Goal: Find specific page/section: Find specific page/section

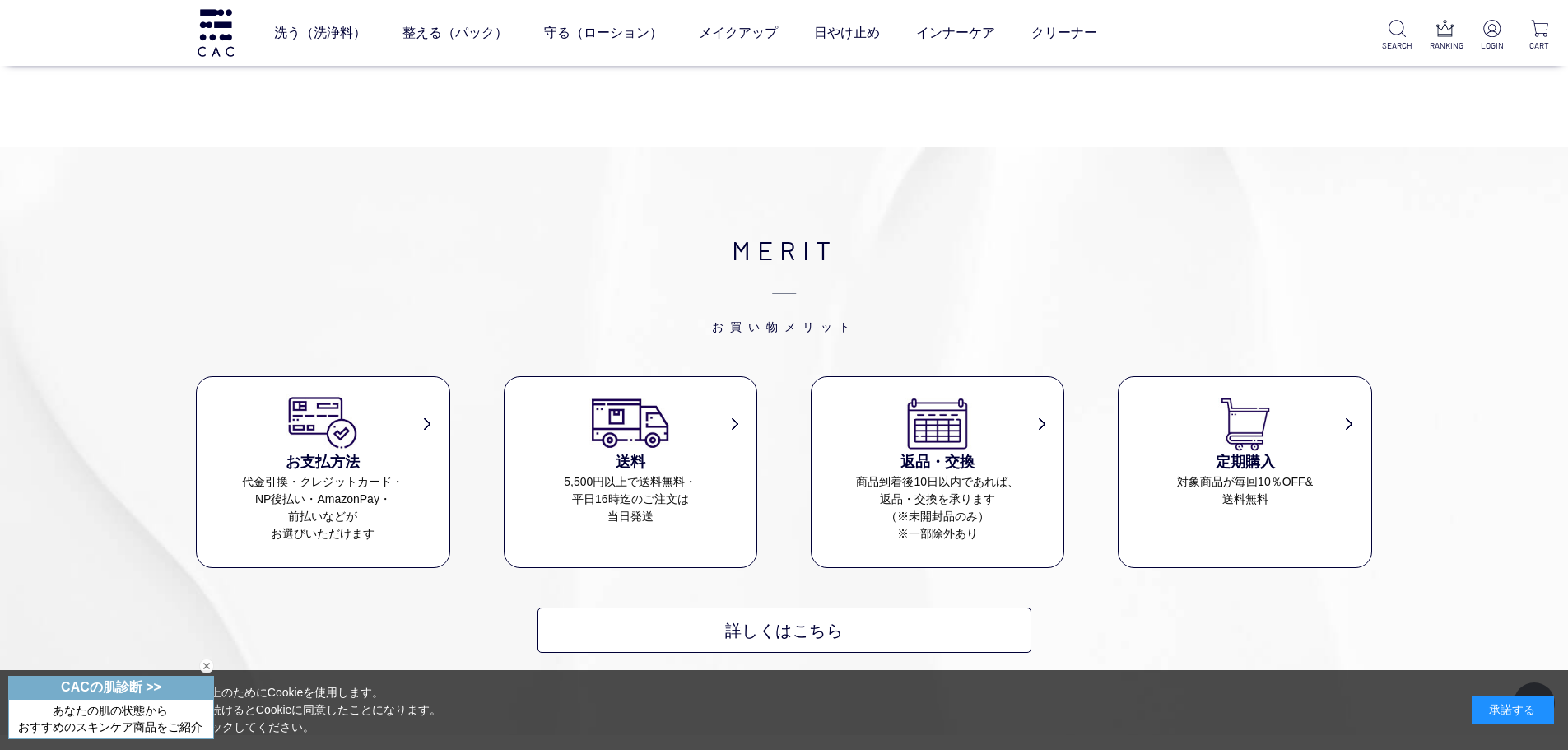
scroll to position [2387, 0]
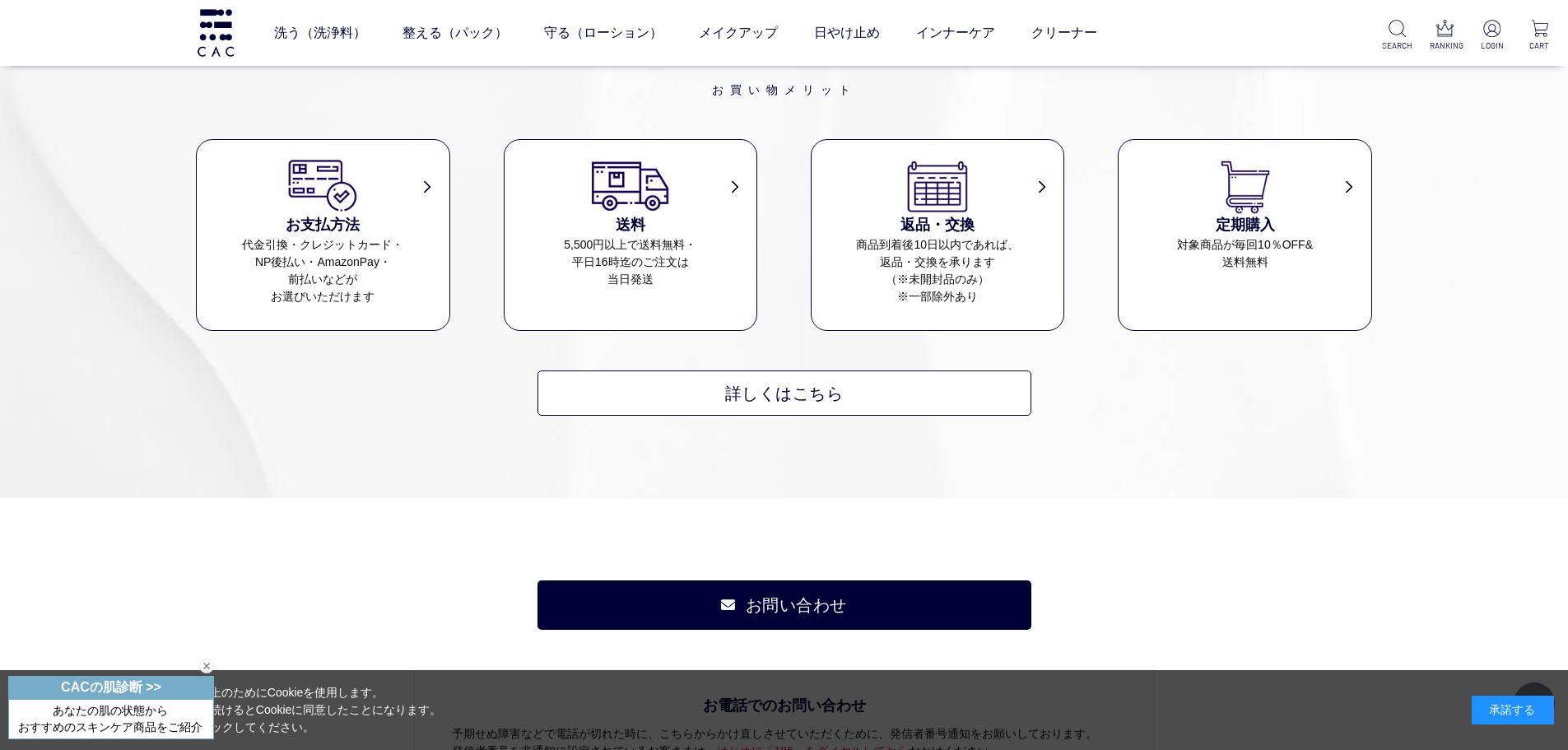
click at [210, 668] on div "閉じる" at bounding box center [206, 666] width 15 height 15
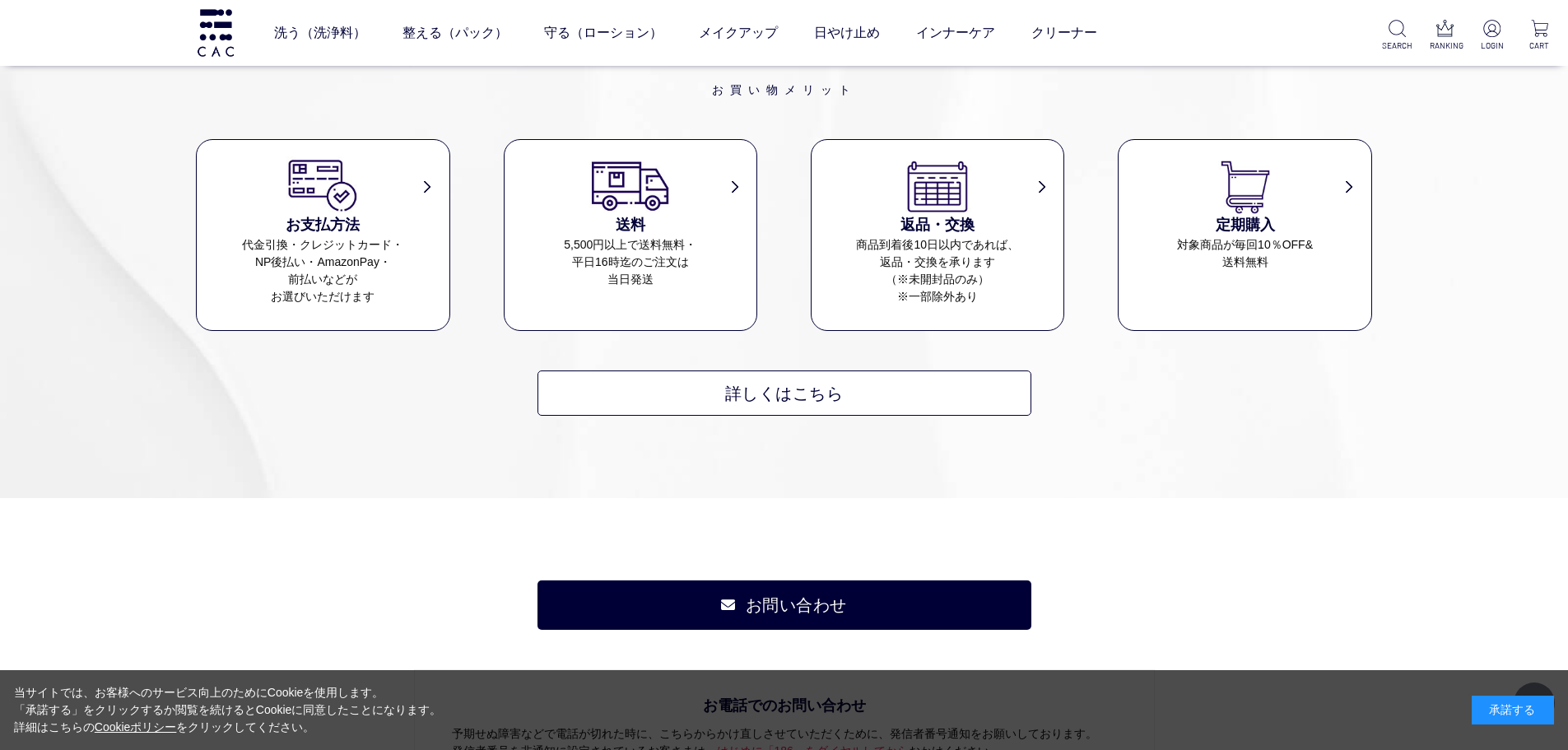
click at [776, 710] on div "承諾する" at bounding box center [1512, 710] width 82 height 29
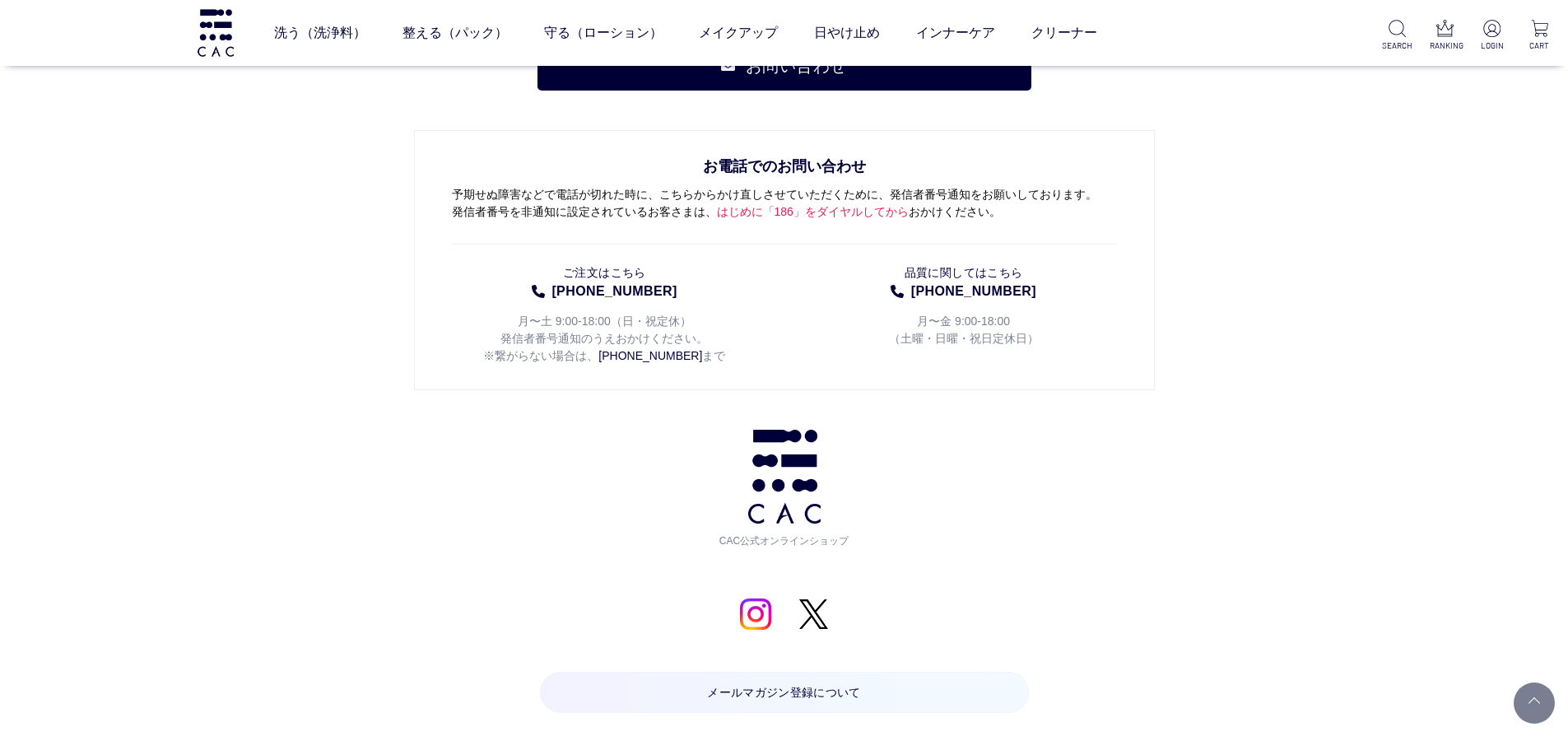
scroll to position [2921, 0]
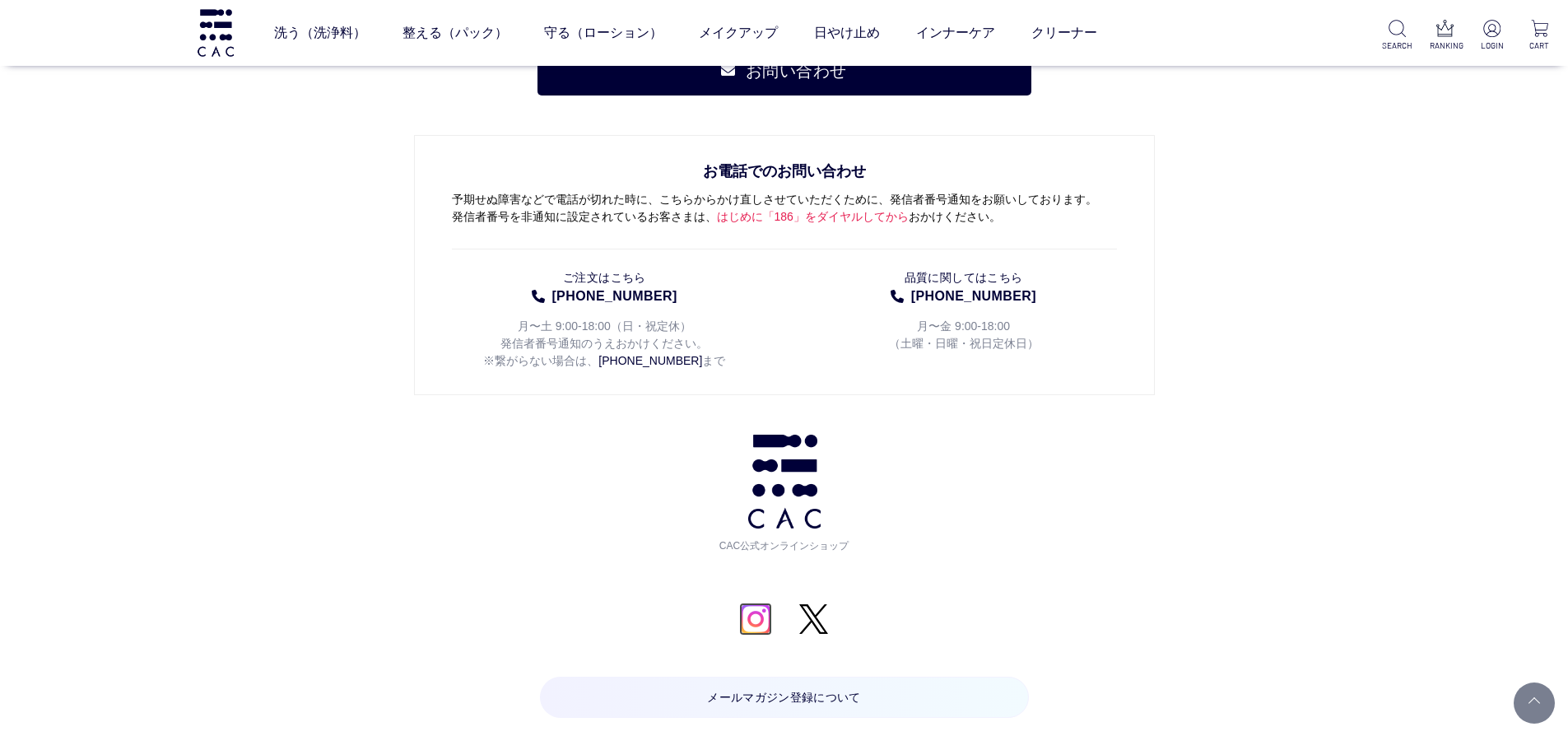
click at [767, 603] on img at bounding box center [755, 619] width 33 height 33
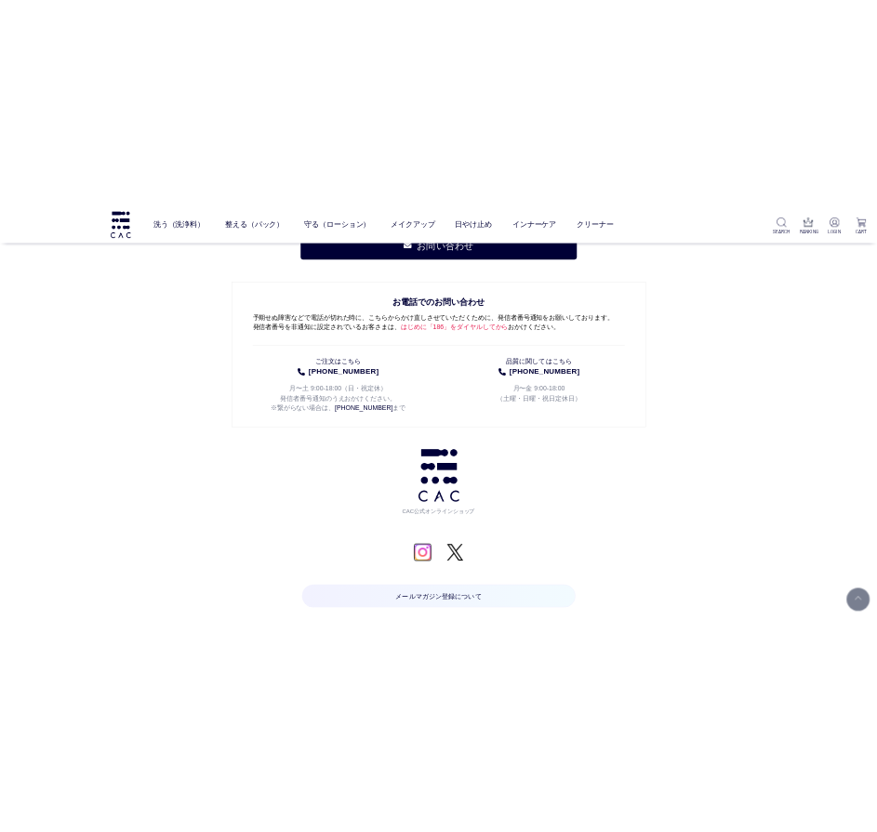
scroll to position [3294, 0]
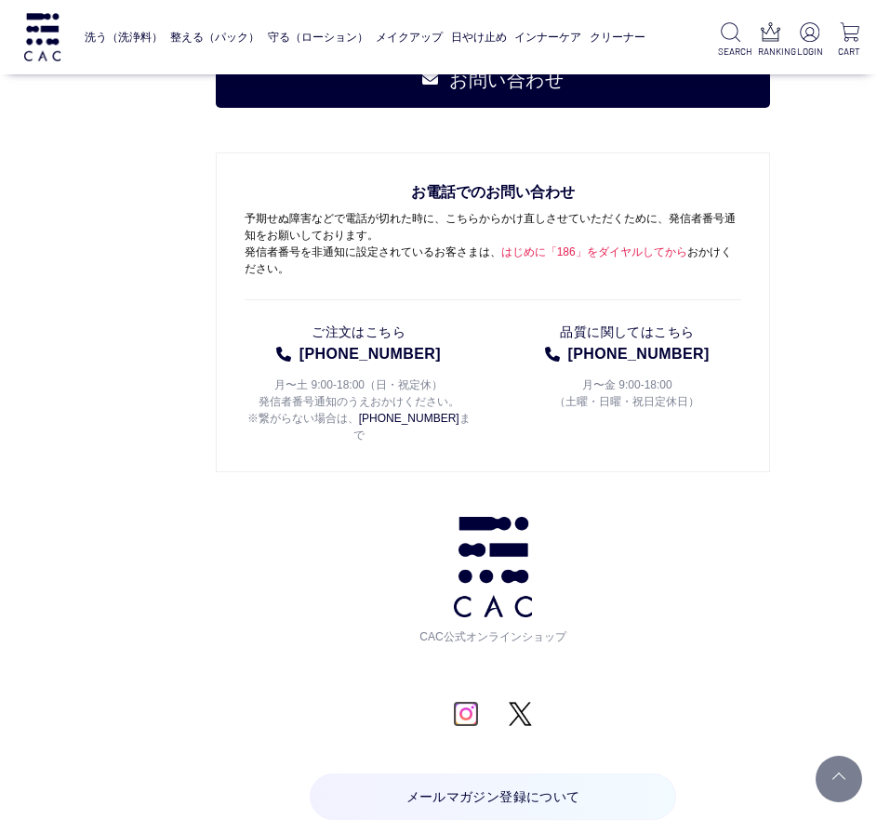
click at [463, 701] on img at bounding box center [466, 714] width 26 height 26
click at [530, 661] on p "CAC公式オンラインショップ" at bounding box center [493, 587] width 150 height 230
click at [521, 701] on img at bounding box center [520, 714] width 26 height 26
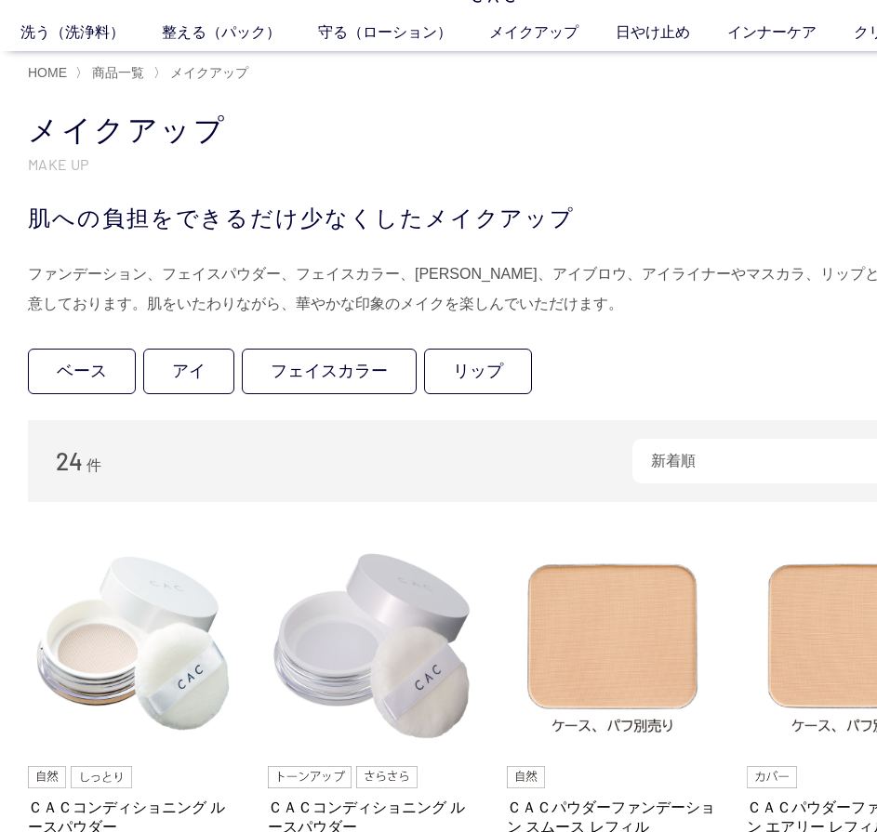
scroll to position [0, 0]
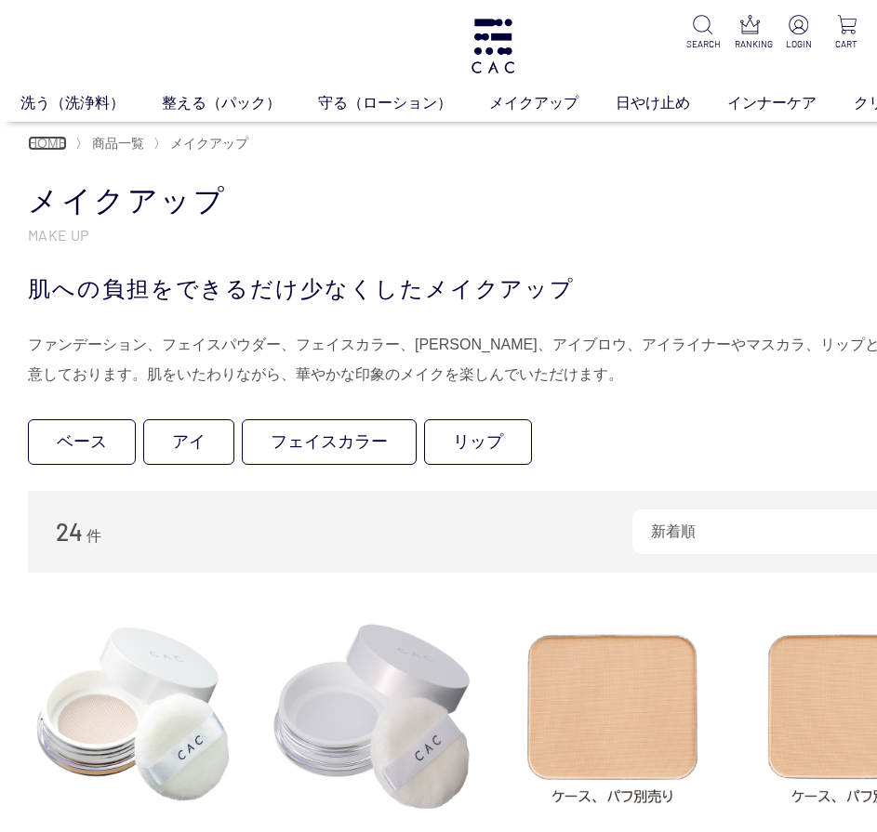
click at [61, 143] on span "HOME" at bounding box center [47, 143] width 39 height 15
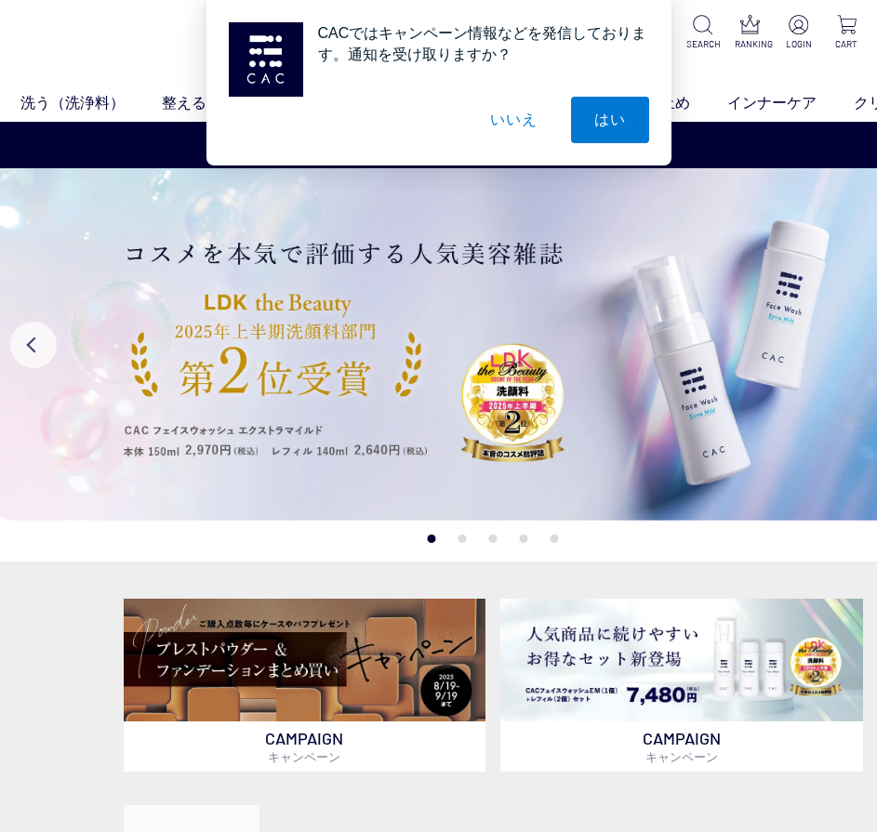
click at [528, 119] on button "いいえ" at bounding box center [513, 120] width 93 height 46
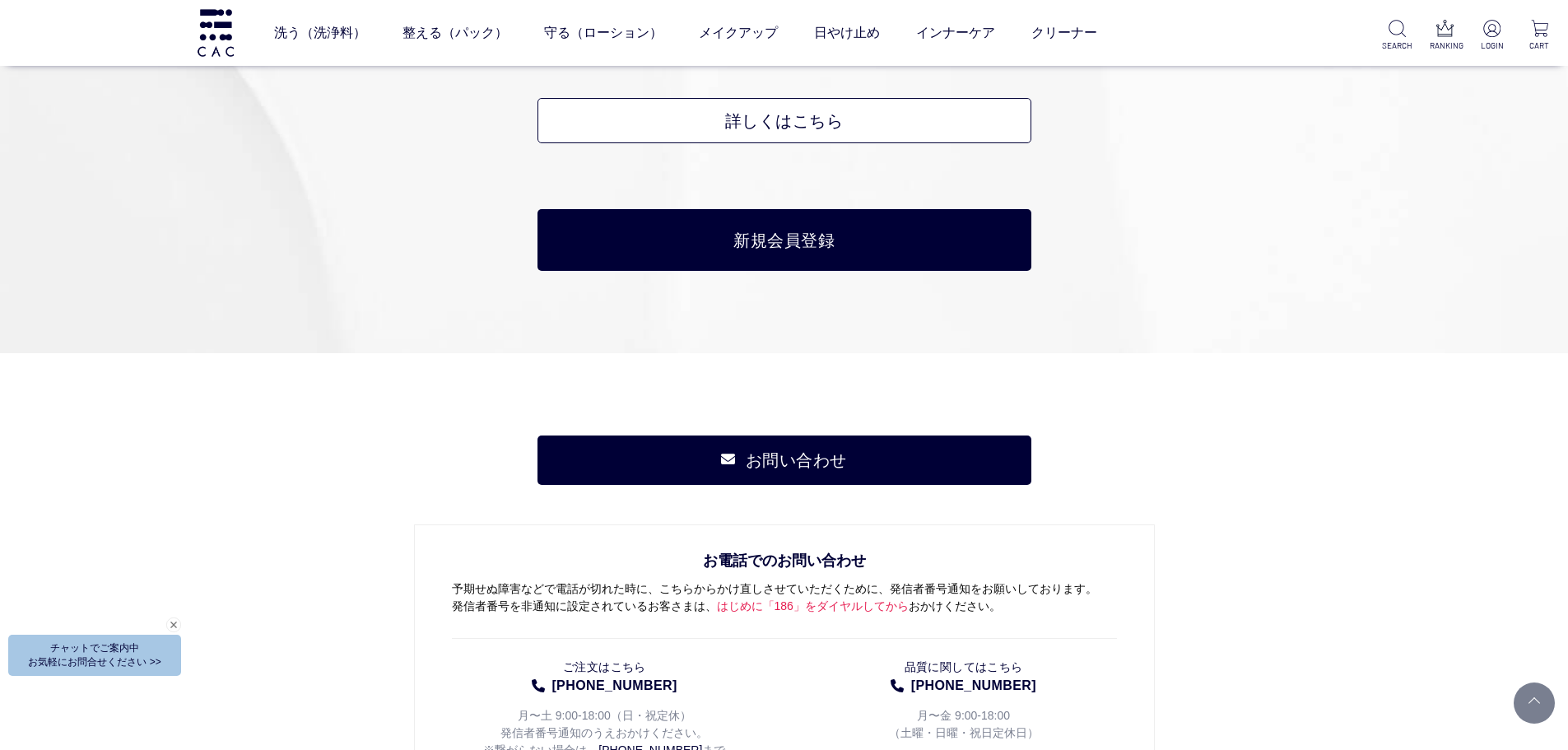
scroll to position [7738, 0]
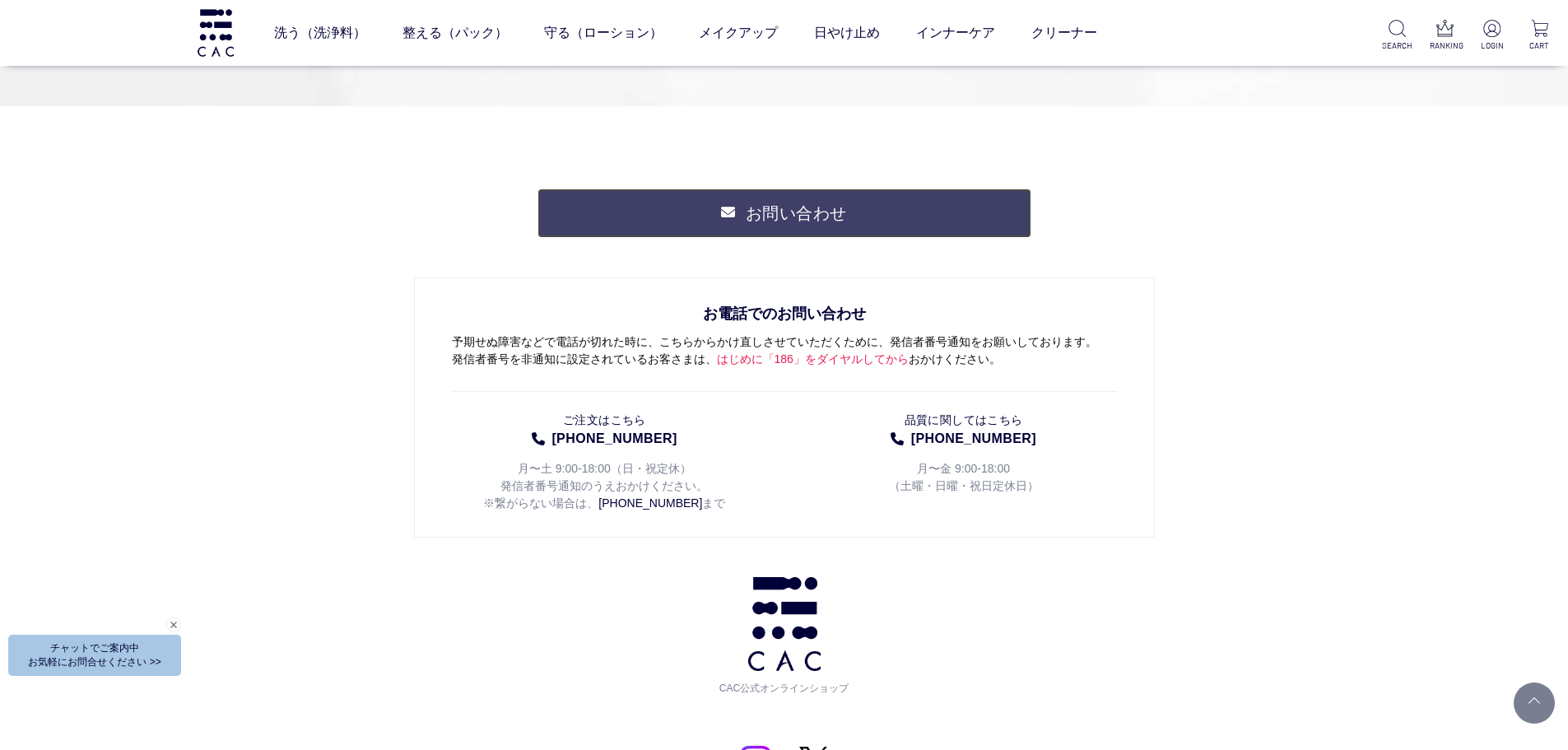
click at [776, 225] on link "お問い合わせ" at bounding box center [784, 213] width 494 height 50
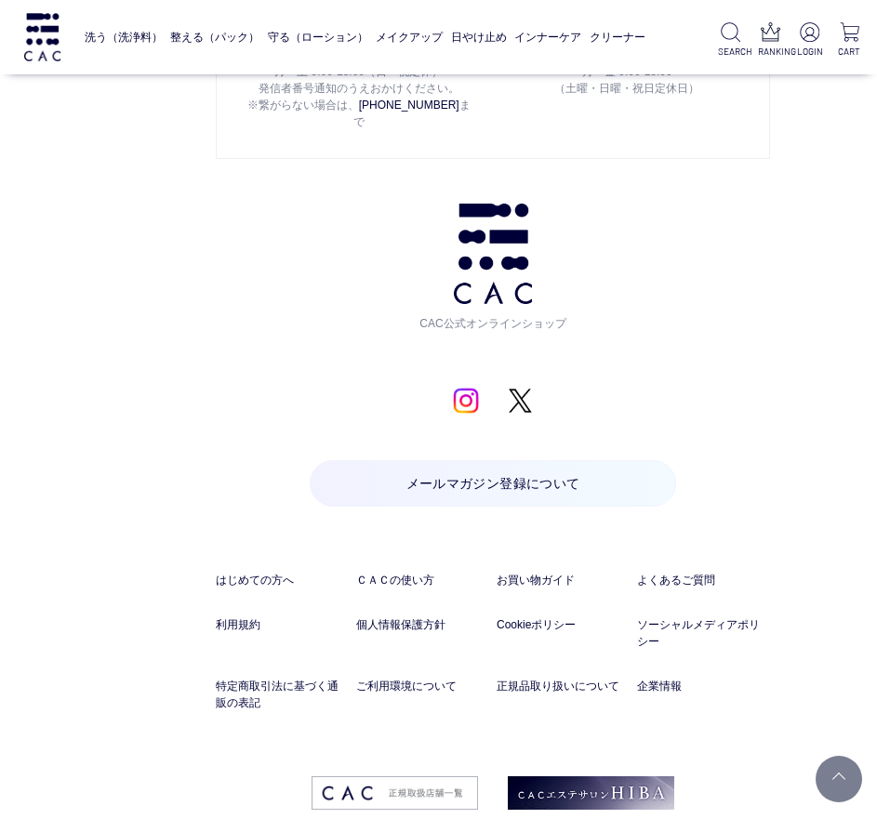
scroll to position [2759, 0]
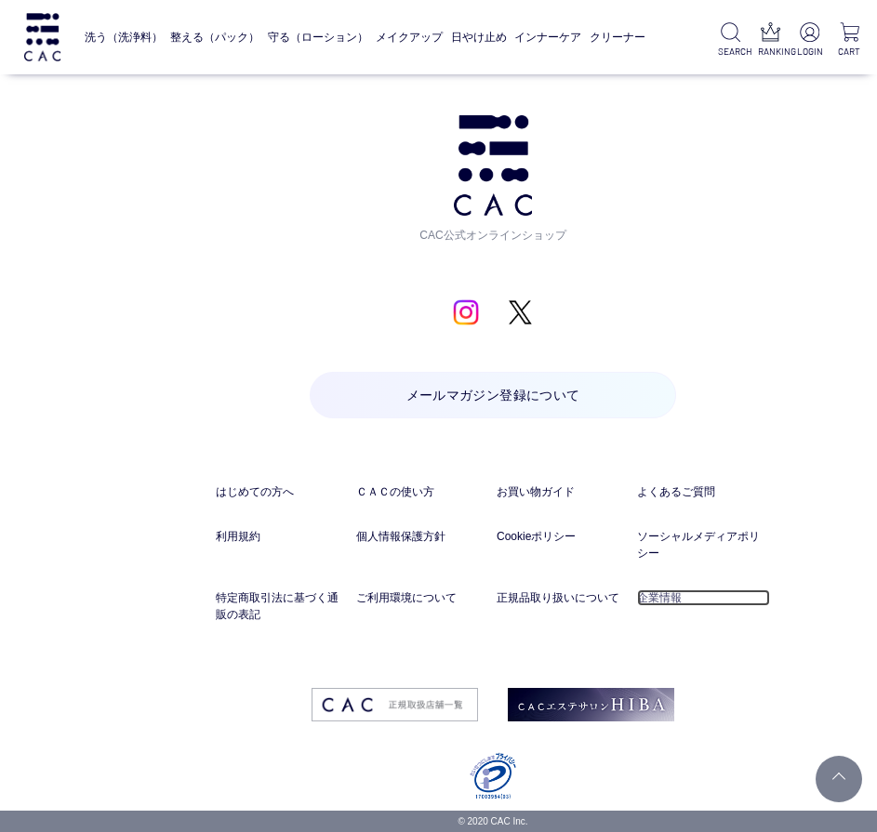
click at [651, 598] on link "企業情報" at bounding box center [703, 597] width 133 height 17
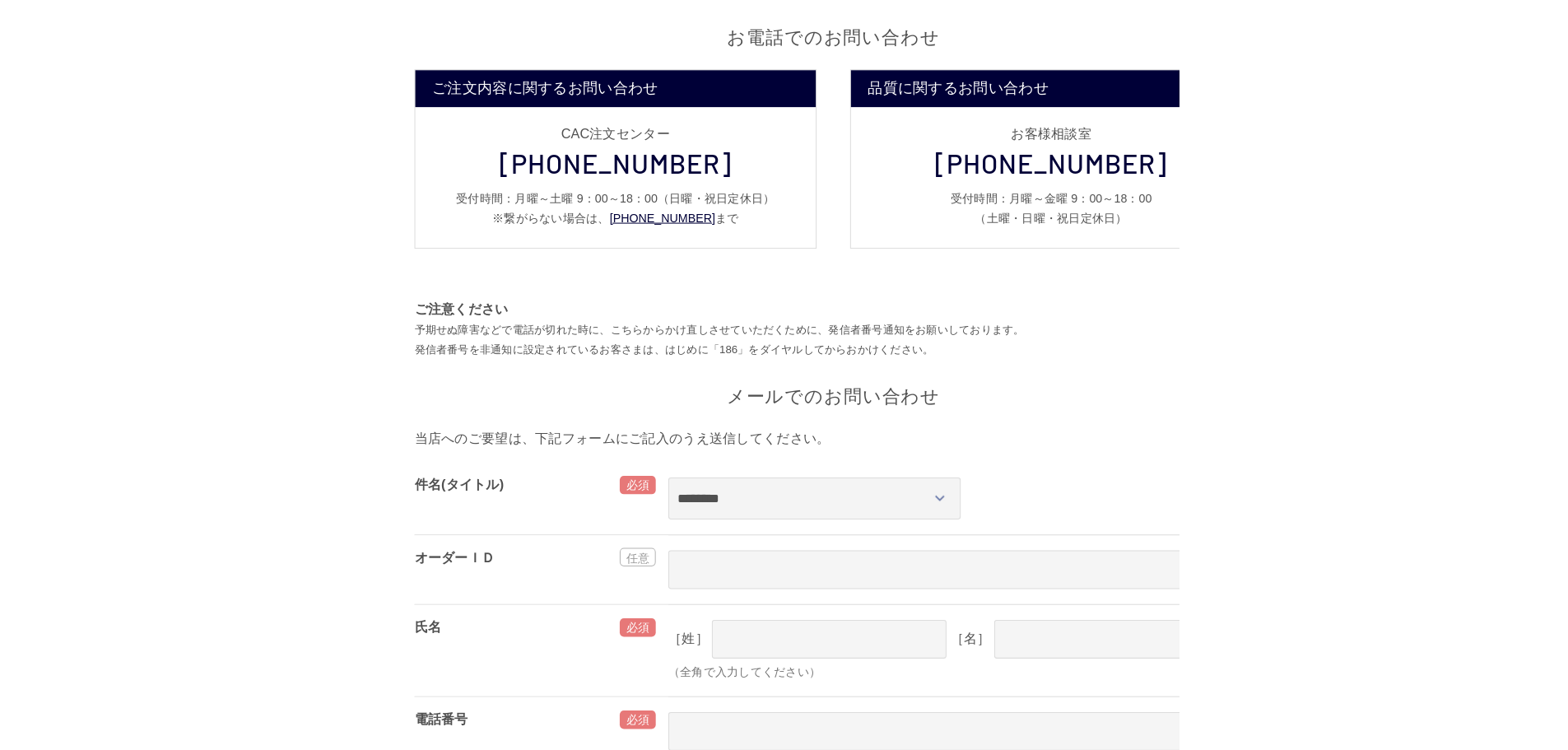
scroll to position [0, 0]
